Goal: Task Accomplishment & Management: Manage account settings

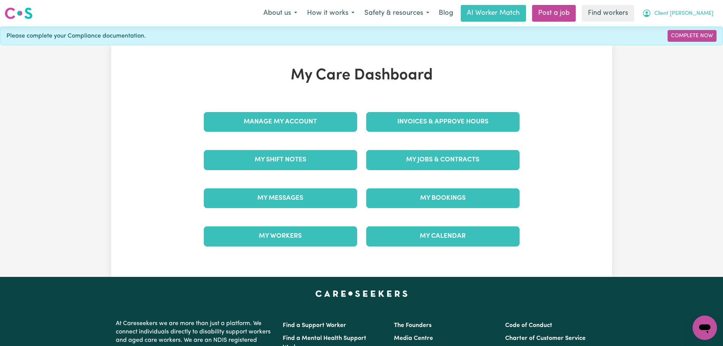
click at [683, 20] on button "Client [PERSON_NAME]" at bounding box center [678, 13] width 81 height 16
click at [683, 58] on link "Logout" at bounding box center [688, 58] width 60 height 14
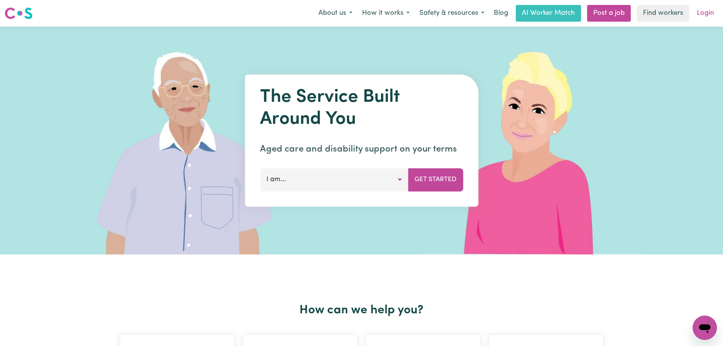
click at [704, 15] on link "Login" at bounding box center [706, 13] width 26 height 17
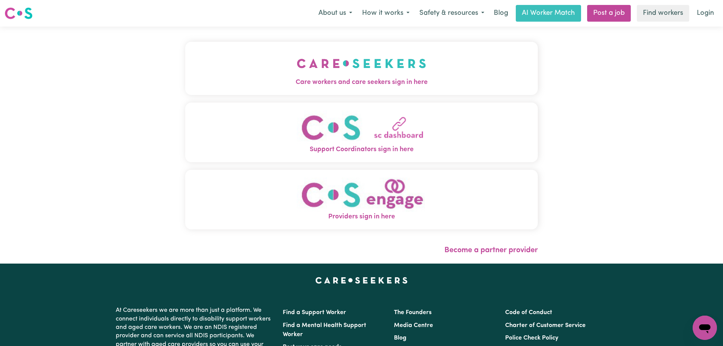
click at [275, 89] on button "Care workers and care seekers sign in here" at bounding box center [361, 68] width 353 height 53
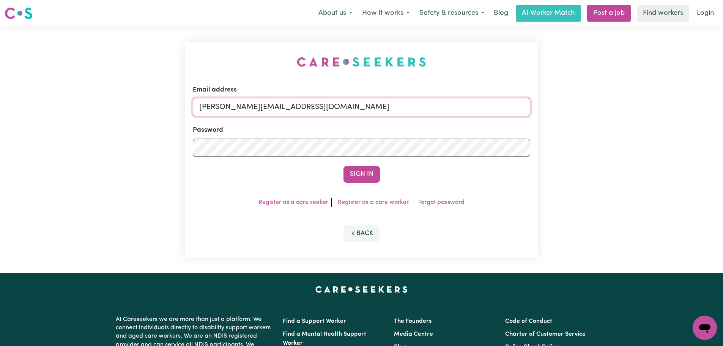
click at [345, 103] on input "[PERSON_NAME][EMAIL_ADDRESS][DOMAIN_NAME]" at bounding box center [362, 107] width 338 height 18
drag, startPoint x: 385, startPoint y: 106, endPoint x: 237, endPoint y: 106, distance: 147.3
click at [237, 106] on input "[EMAIL_ADDRESS][DOMAIN_NAME]" at bounding box center [362, 107] width 338 height 18
type input "[EMAIL_ADDRESS][DOMAIN_NAME]"
click at [350, 168] on button "Sign In" at bounding box center [362, 174] width 36 height 17
